Goal: Task Accomplishment & Management: Complete application form

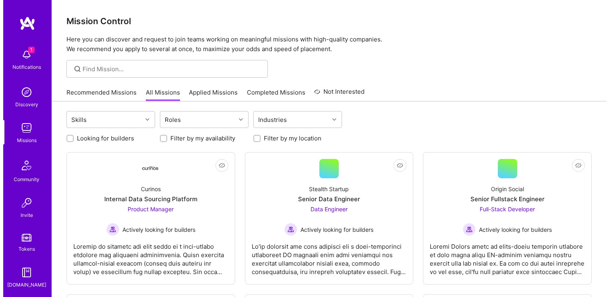
scroll to position [98, 0]
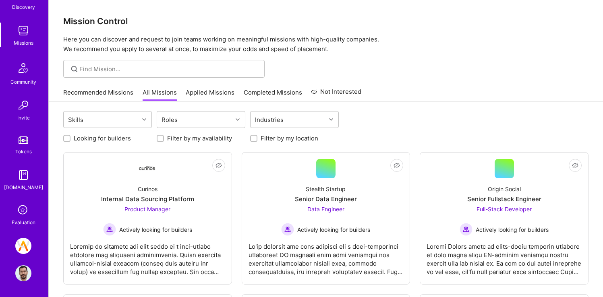
click at [27, 218] on div "Evaluation" at bounding box center [24, 222] width 24 height 8
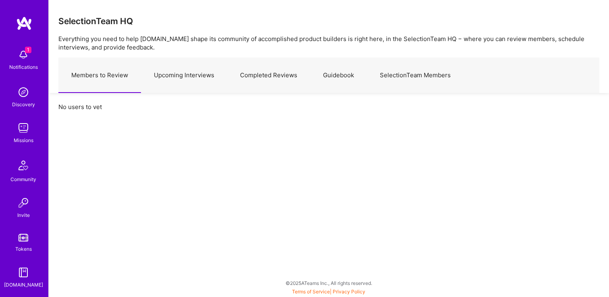
click at [172, 77] on link "Upcoming Interviews" at bounding box center [184, 75] width 86 height 35
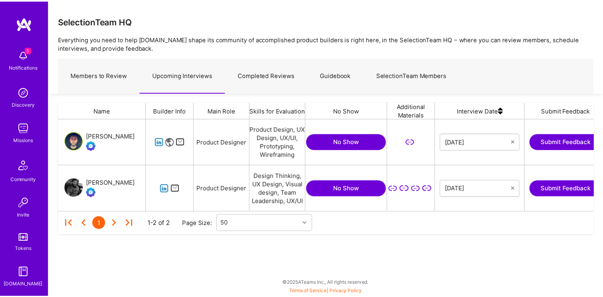
scroll to position [0, 102]
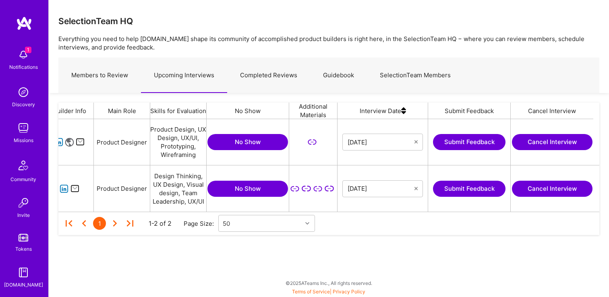
click at [487, 194] on button "Submit Feedback" at bounding box center [469, 189] width 73 height 16
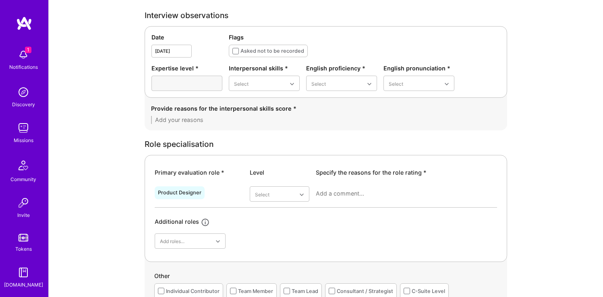
scroll to position [198, 0]
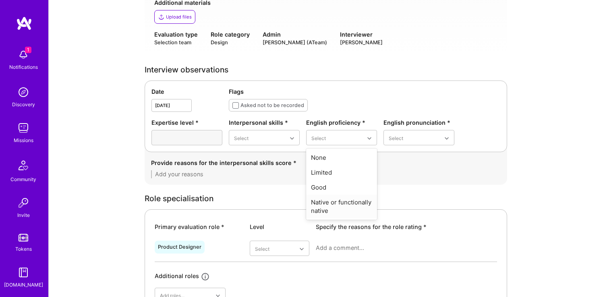
click at [339, 206] on div "Native or functionally native" at bounding box center [341, 206] width 71 height 23
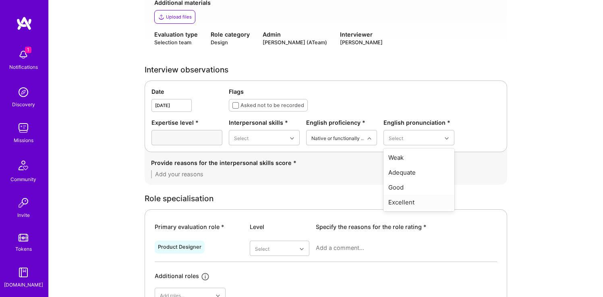
click at [409, 203] on div "Excellent" at bounding box center [419, 202] width 71 height 15
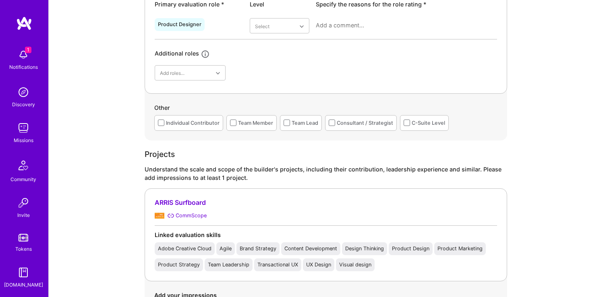
scroll to position [447, 0]
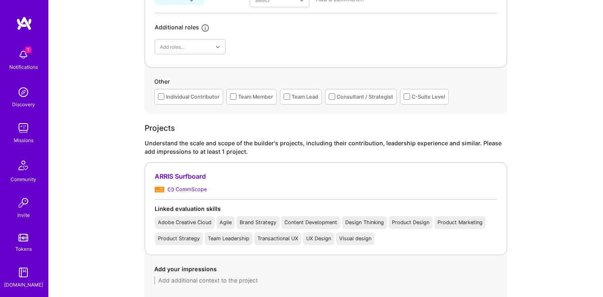
click at [179, 95] on div "Individual Contributor" at bounding box center [193, 97] width 54 height 8
click at [385, 101] on div "Consultant / Strategist" at bounding box center [365, 97] width 56 height 8
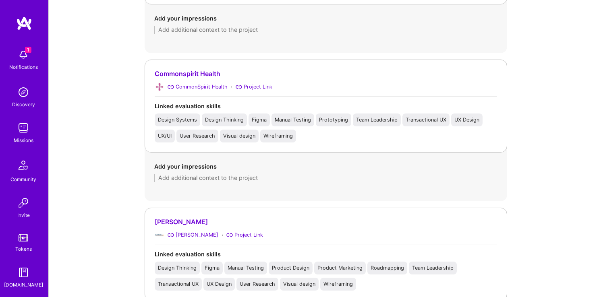
scroll to position [801, 0]
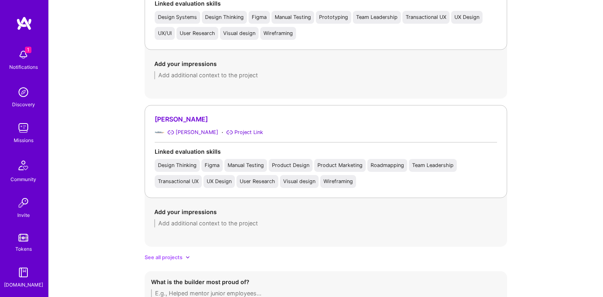
click at [187, 257] on icon at bounding box center [188, 257] width 4 height 4
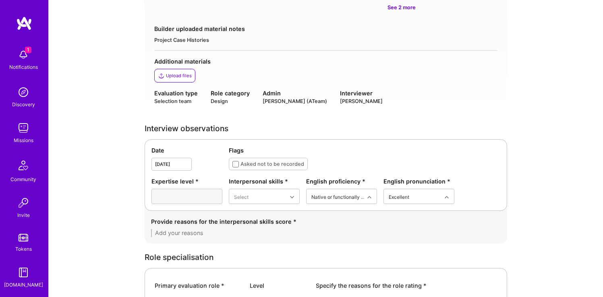
scroll to position [0, 0]
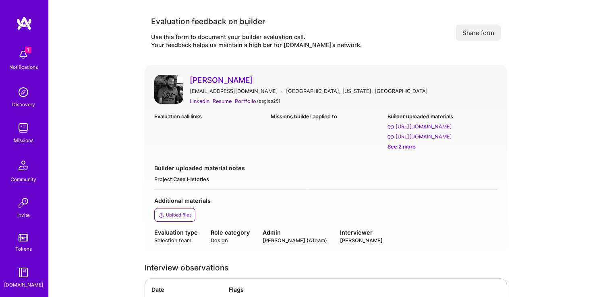
click at [264, 102] on div "( eagles25 )" at bounding box center [268, 101] width 23 height 8
copy div "eagles25"
click at [15, 44] on div "1 Notifications Discovery Missions Community Invite Tokens A.Guide Evaluation" at bounding box center [24, 170] width 48 height 308
click at [25, 53] on span "1" at bounding box center [28, 50] width 6 height 6
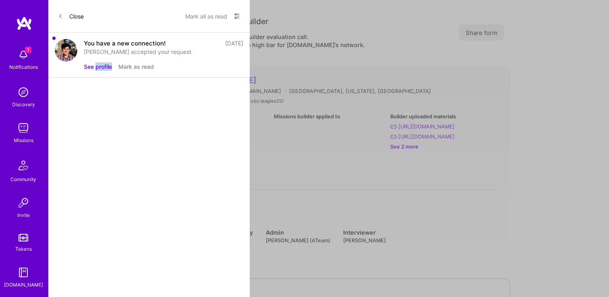
click at [100, 68] on button "See profile" at bounding box center [98, 66] width 28 height 8
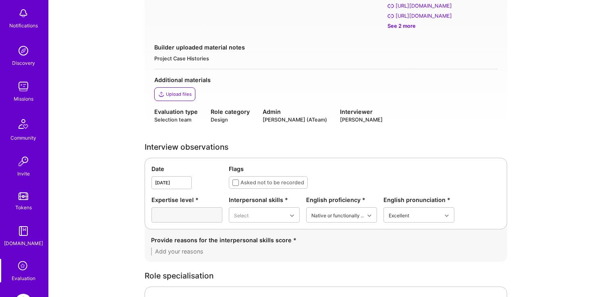
scroll to position [25, 0]
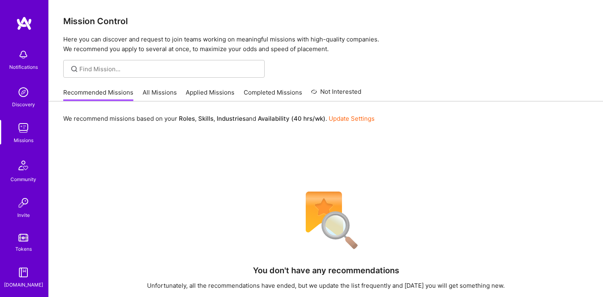
click at [158, 95] on link "All Missions" at bounding box center [160, 94] width 34 height 13
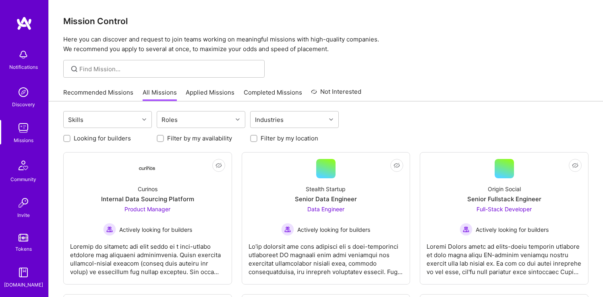
scroll to position [10, 0]
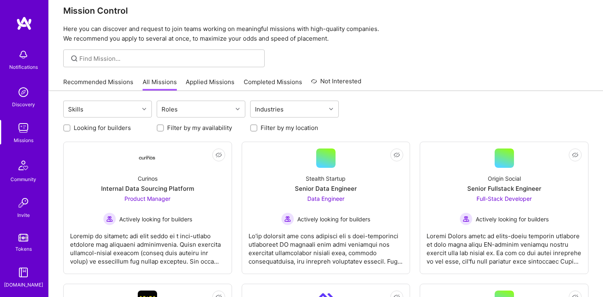
click at [280, 129] on label "Filter by my location" at bounding box center [290, 128] width 58 height 8
click at [257, 129] on input "Filter by my location" at bounding box center [255, 129] width 6 height 6
checkbox input "true"
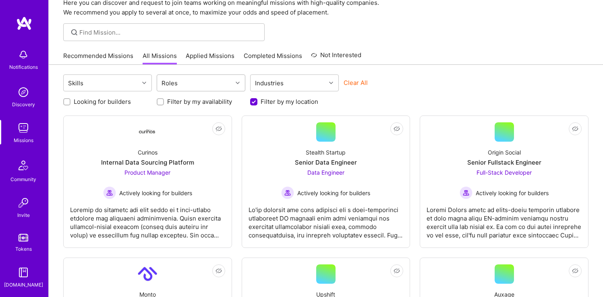
click at [237, 89] on div at bounding box center [239, 83] width 12 height 16
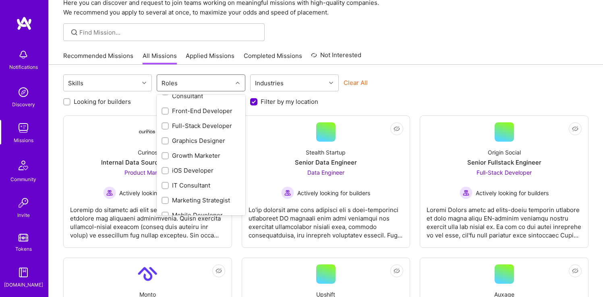
scroll to position [313, 0]
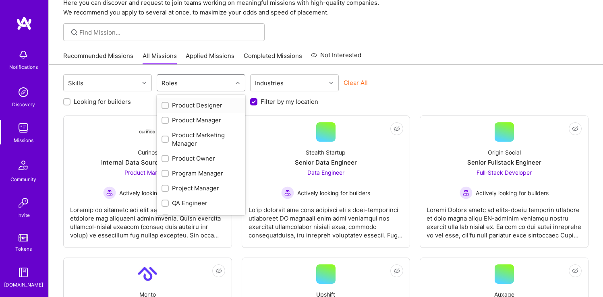
click at [209, 108] on div "Product Designer" at bounding box center [201, 105] width 79 height 8
checkbox input "true"
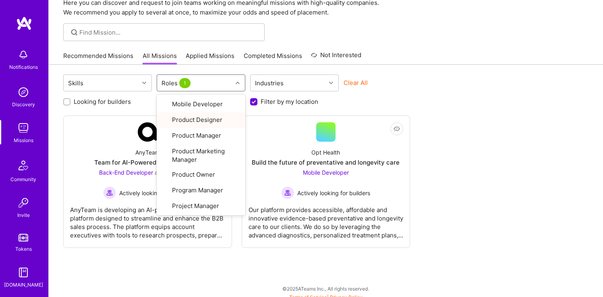
click at [404, 96] on div "Looking for builders Filter by my availability Filter by my location" at bounding box center [325, 99] width 525 height 12
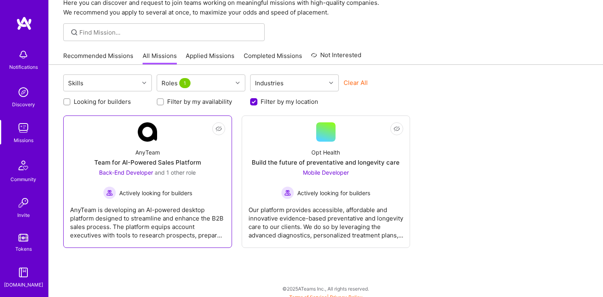
click at [182, 143] on div "AnyTeam Team for AI-Powered Sales Platform Back-End Developer and 1 other role …" at bounding box center [147, 171] width 155 height 58
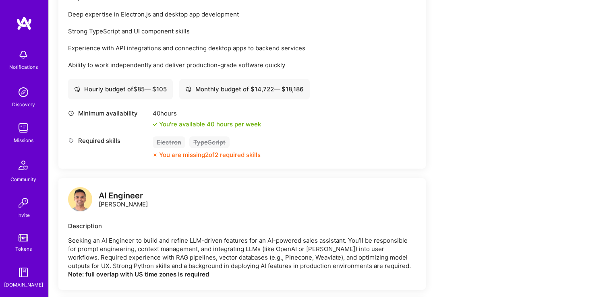
scroll to position [555, 0]
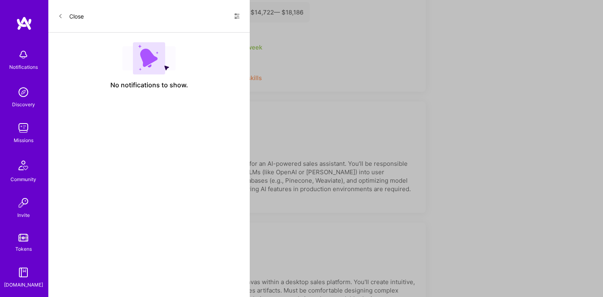
scroll to position [37, 0]
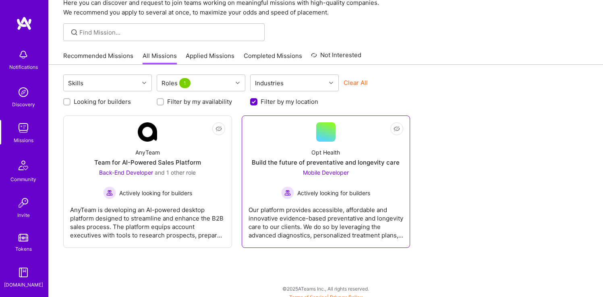
click at [341, 158] on div "Opt Health Build the future of preventative and longevity care Mobile Developer…" at bounding box center [326, 171] width 155 height 58
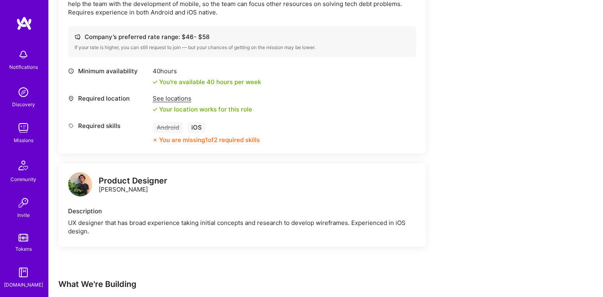
scroll to position [100, 0]
